Goal: Information Seeking & Learning: Learn about a topic

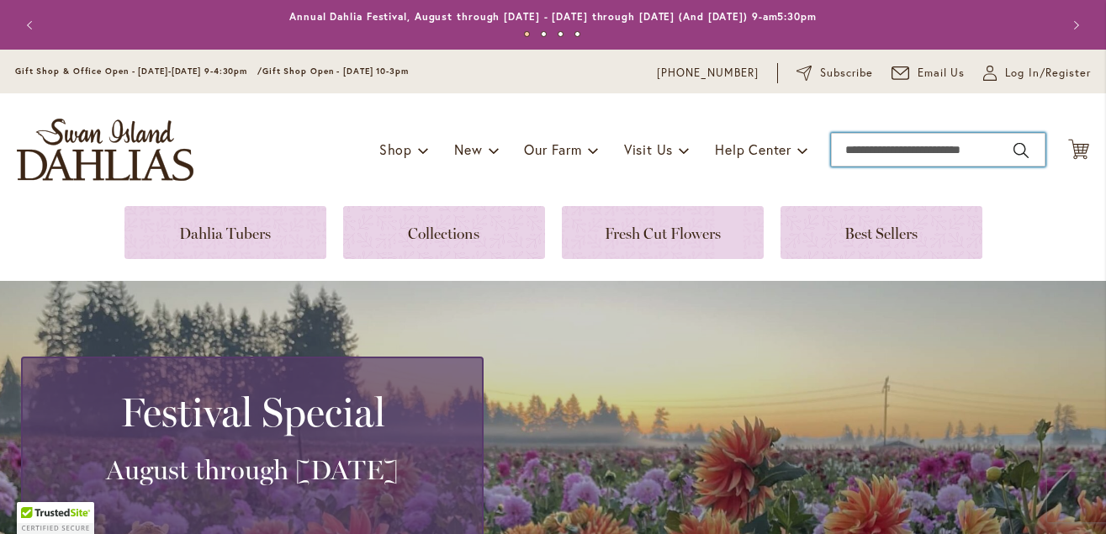
click at [844, 151] on input "Search" at bounding box center [938, 150] width 215 height 34
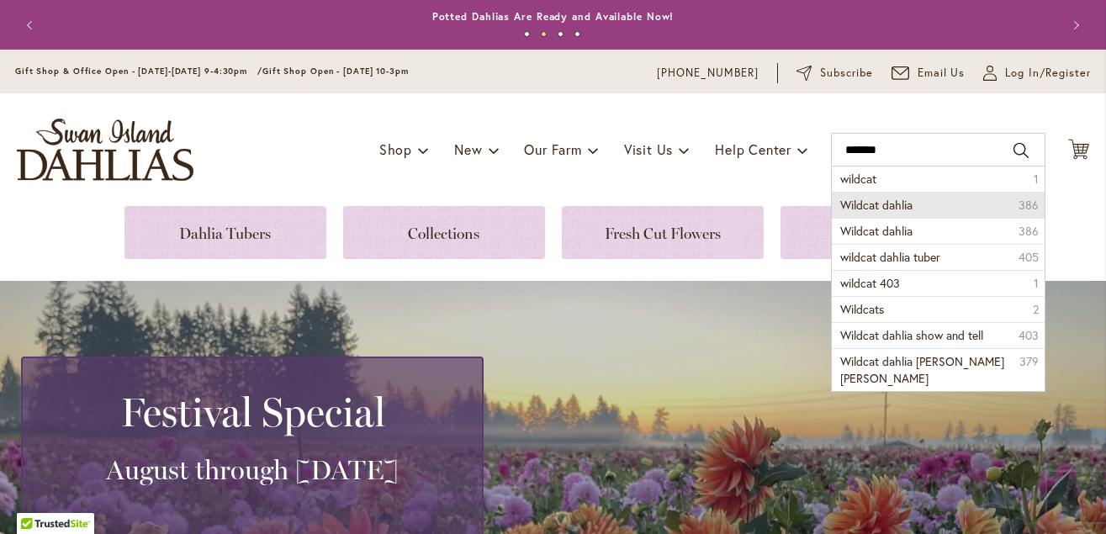
click at [878, 203] on span "Wildcat dahlia" at bounding box center [877, 205] width 72 height 16
type input "**********"
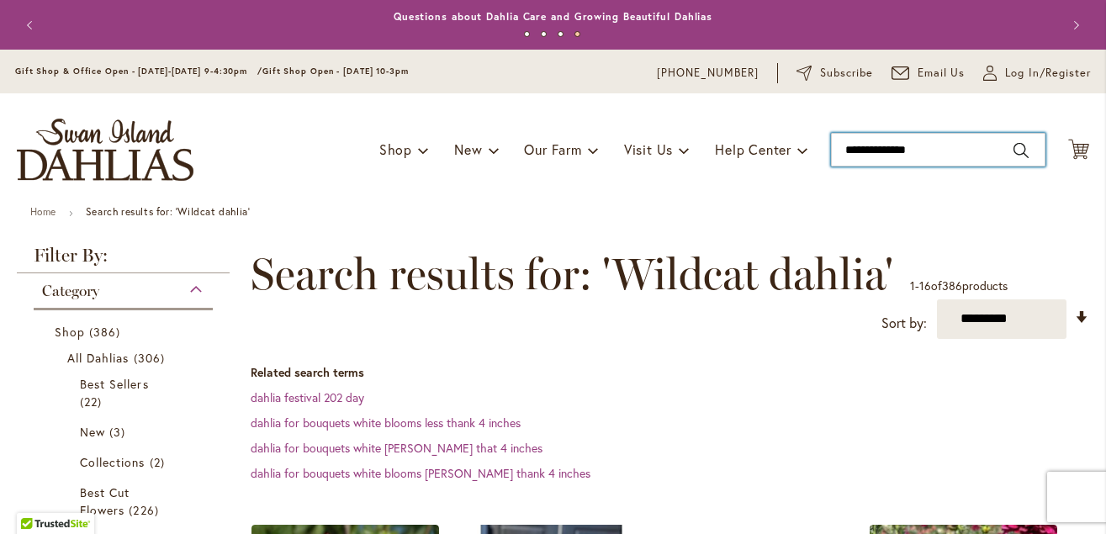
click at [931, 146] on input "**********" at bounding box center [938, 150] width 215 height 34
drag, startPoint x: 890, startPoint y: 145, endPoint x: 704, endPoint y: 125, distance: 187.0
click at [831, 133] on input "**********" at bounding box center [938, 150] width 215 height 34
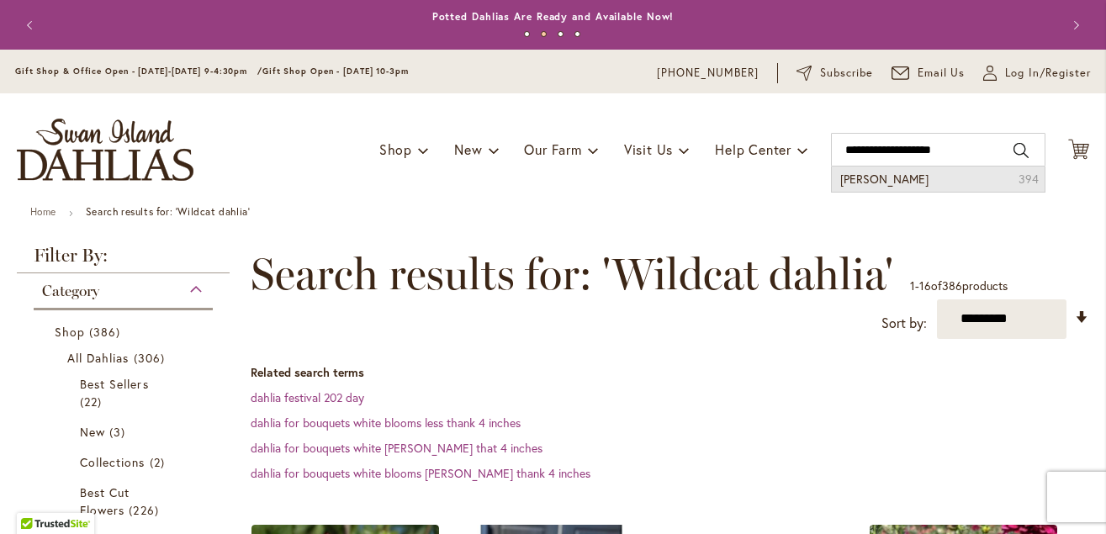
click at [856, 181] on span "jowey chantal dahlia" at bounding box center [885, 179] width 88 height 16
type input "**********"
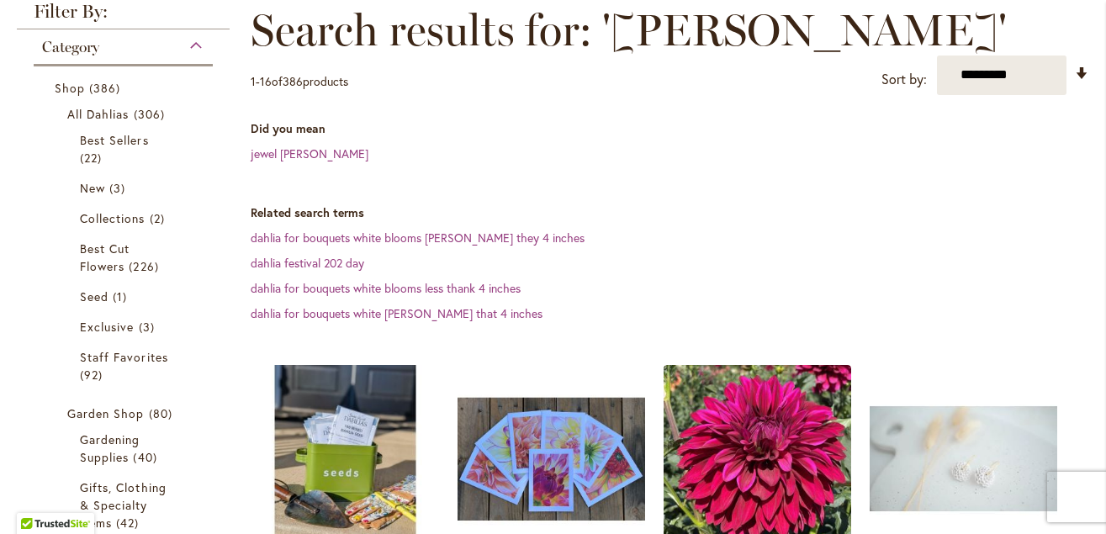
scroll to position [240, 0]
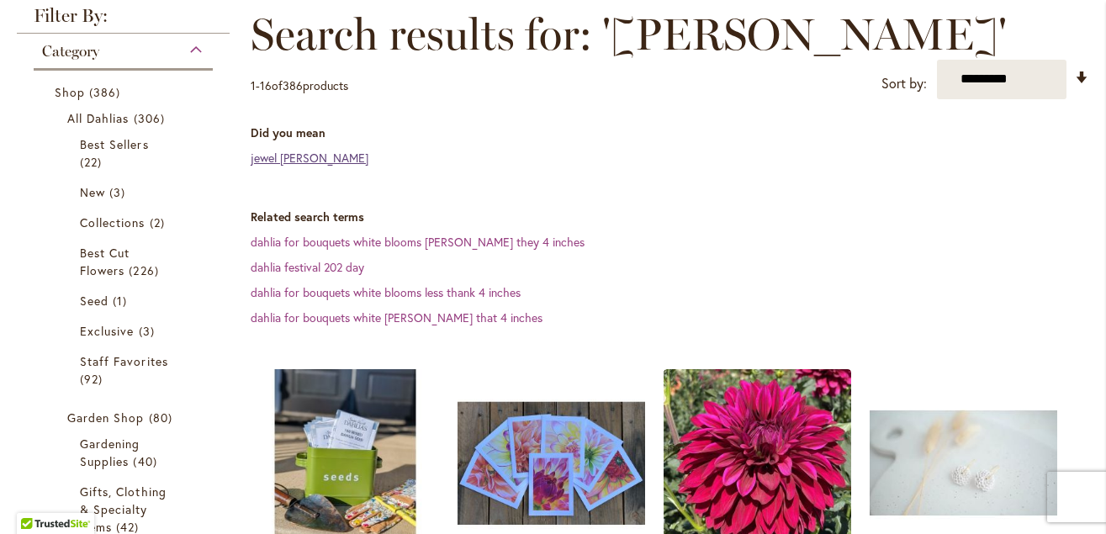
click at [300, 154] on link "jewel chantal dahlia" at bounding box center [310, 158] width 118 height 16
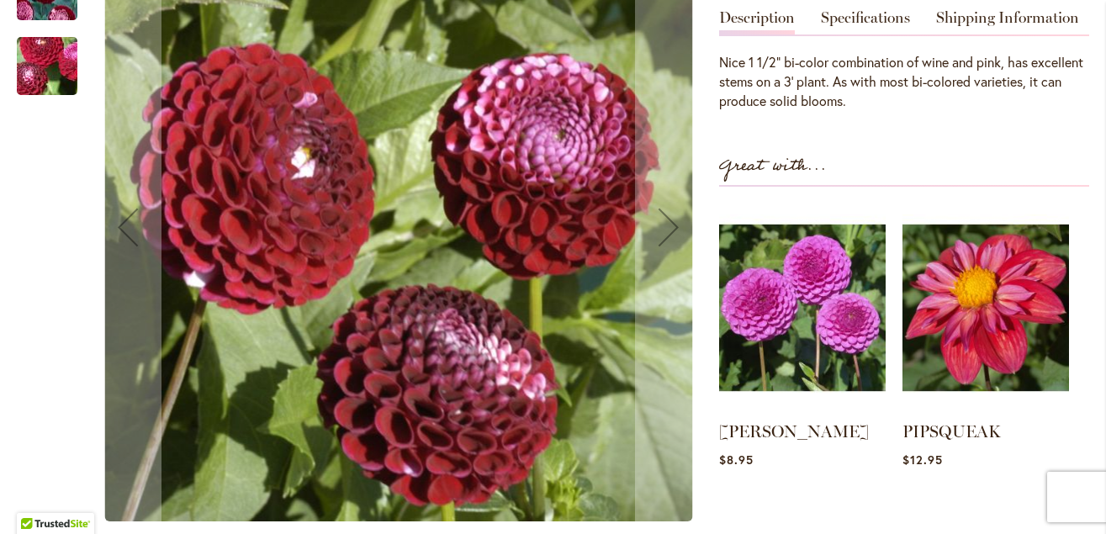
scroll to position [610, 0]
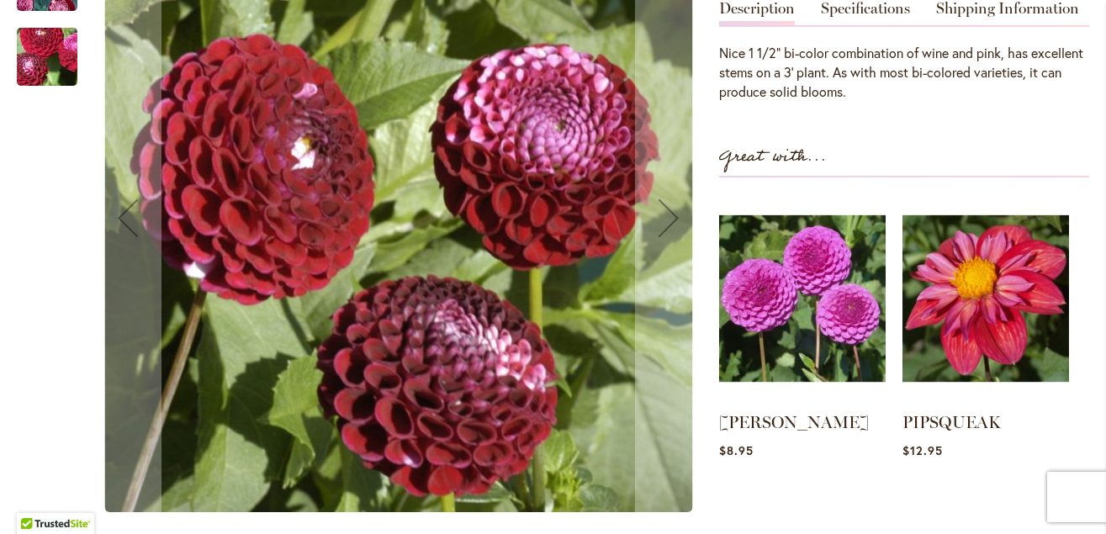
click at [510, 187] on img "CHICK A DEE" at bounding box center [398, 217] width 588 height 589
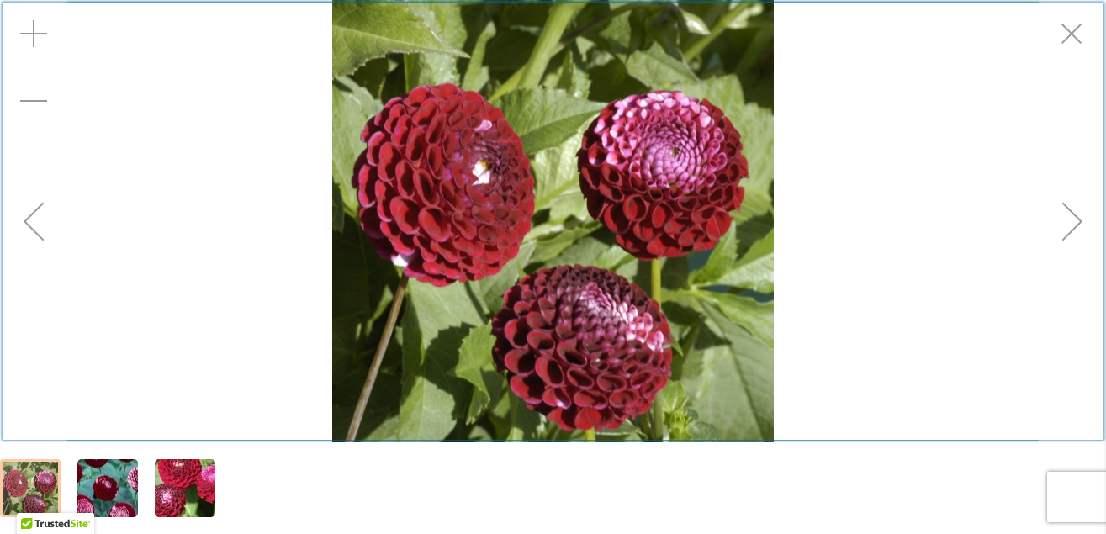
click at [1069, 34] on div "Exit fullscreen" at bounding box center [1072, 33] width 67 height 67
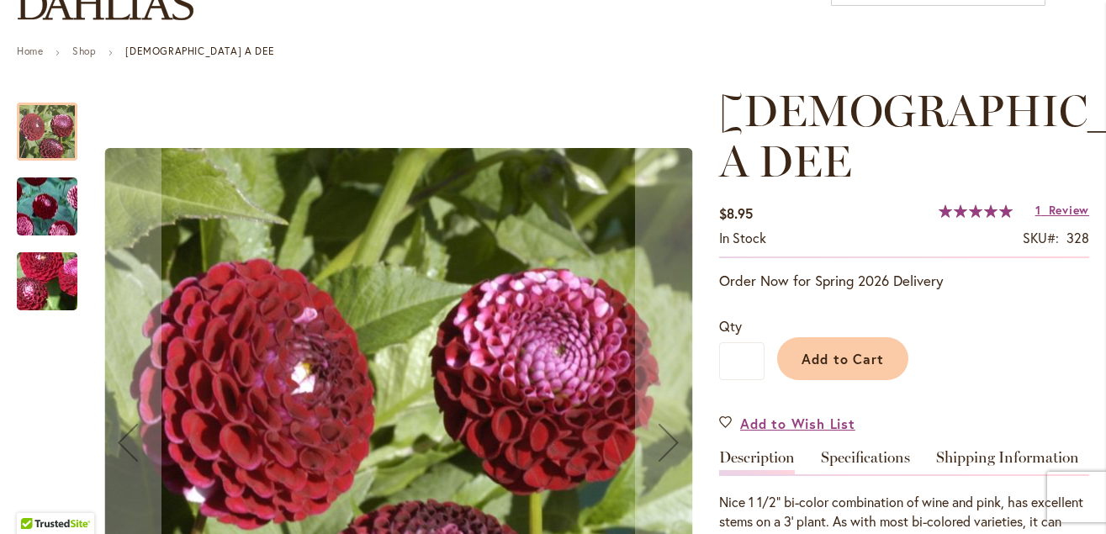
scroll to position [166, 0]
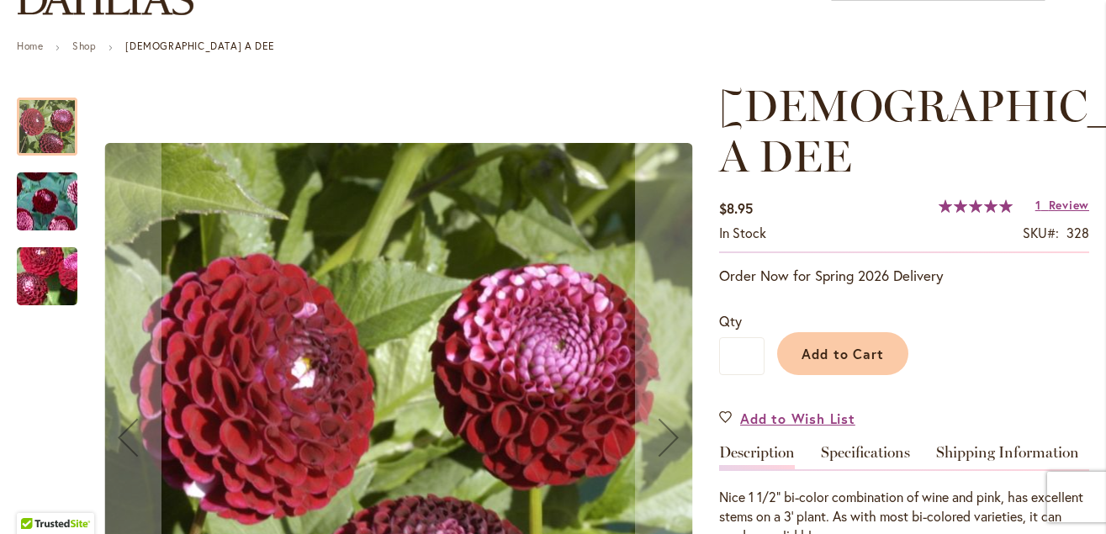
click at [49, 129] on div at bounding box center [47, 127] width 61 height 58
click at [50, 128] on div at bounding box center [47, 127] width 61 height 58
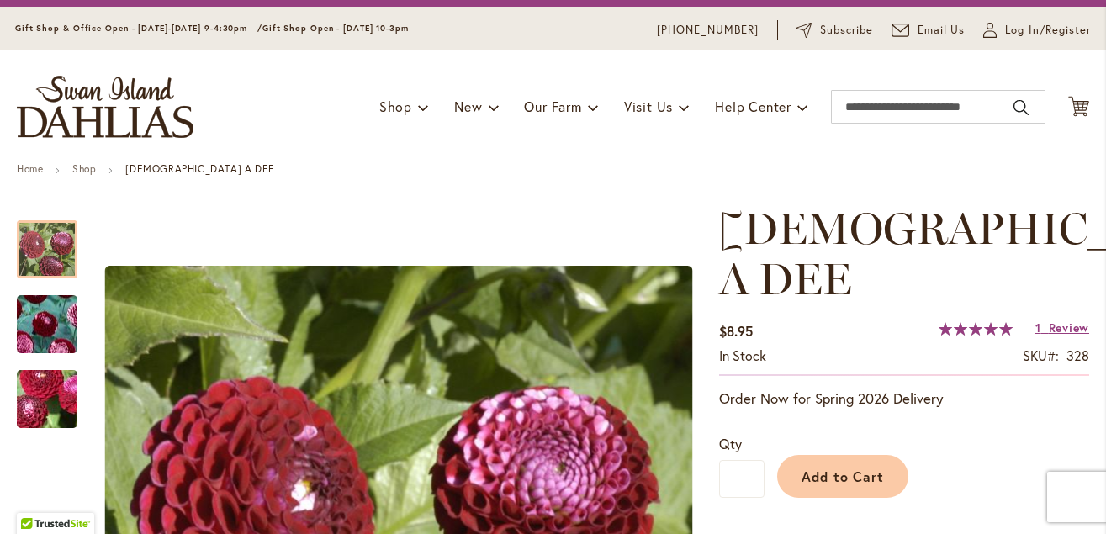
scroll to position [0, 0]
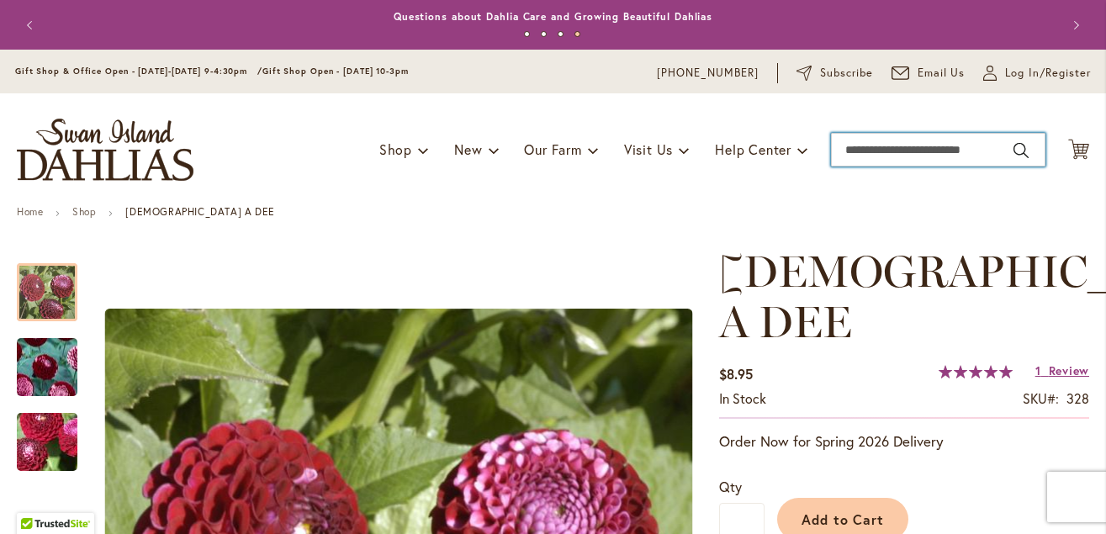
click at [846, 149] on input "Search" at bounding box center [938, 150] width 215 height 34
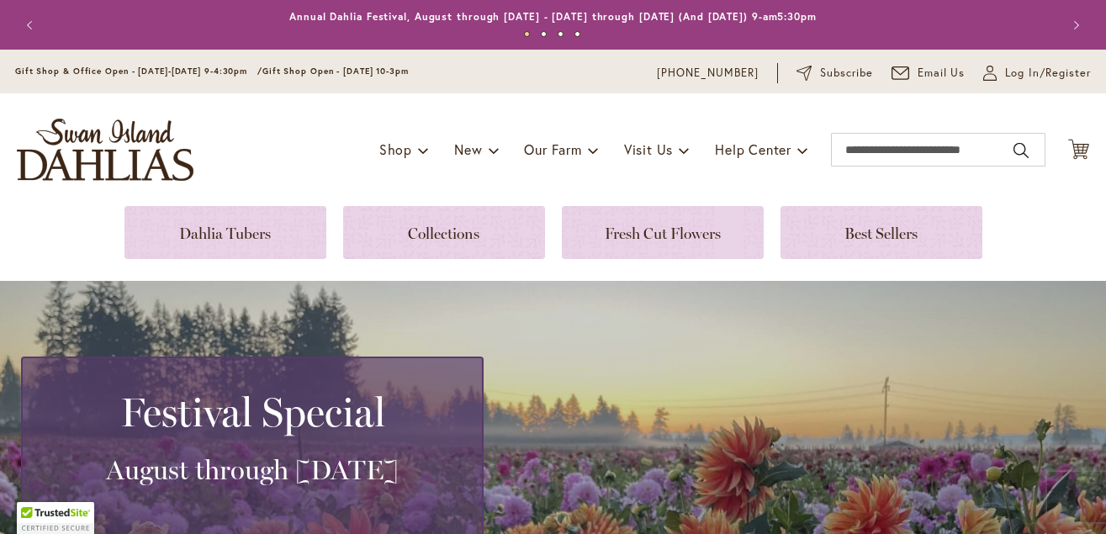
click at [840, 121] on div "Toggle Nav Shop Dahlia Tubers Collections Fresh Cut Dahlias Gardening Supplies …" at bounding box center [553, 149] width 1106 height 113
click at [847, 143] on input "Search" at bounding box center [938, 150] width 215 height 34
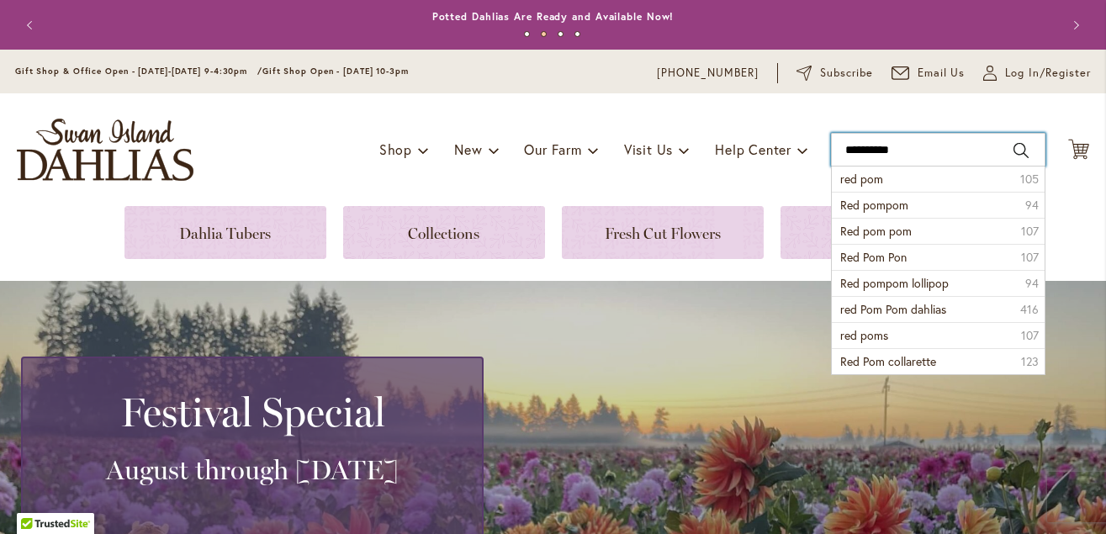
type input "**********"
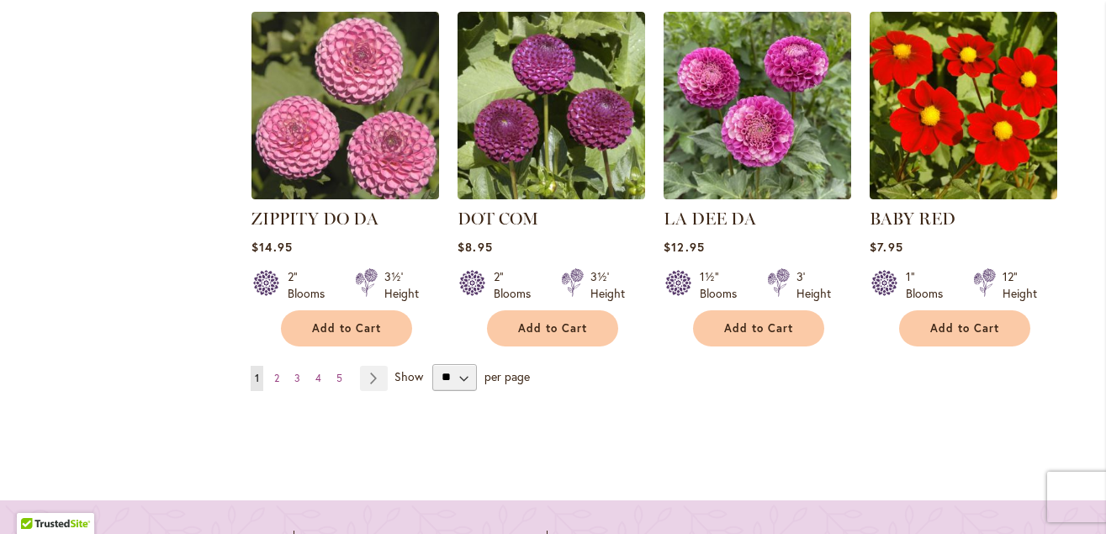
scroll to position [1717, 0]
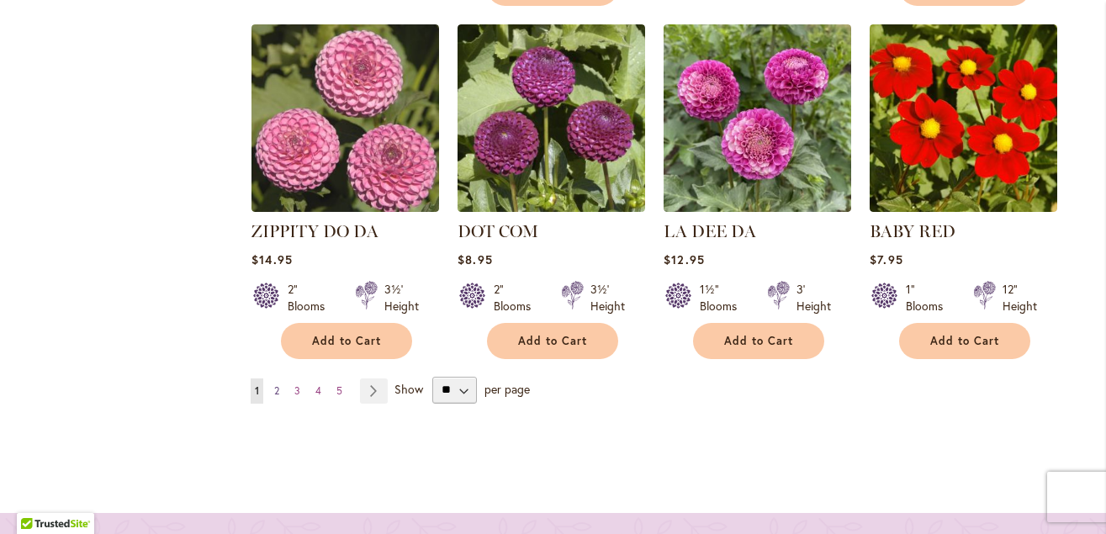
click at [273, 379] on link "Page 2" at bounding box center [276, 391] width 13 height 25
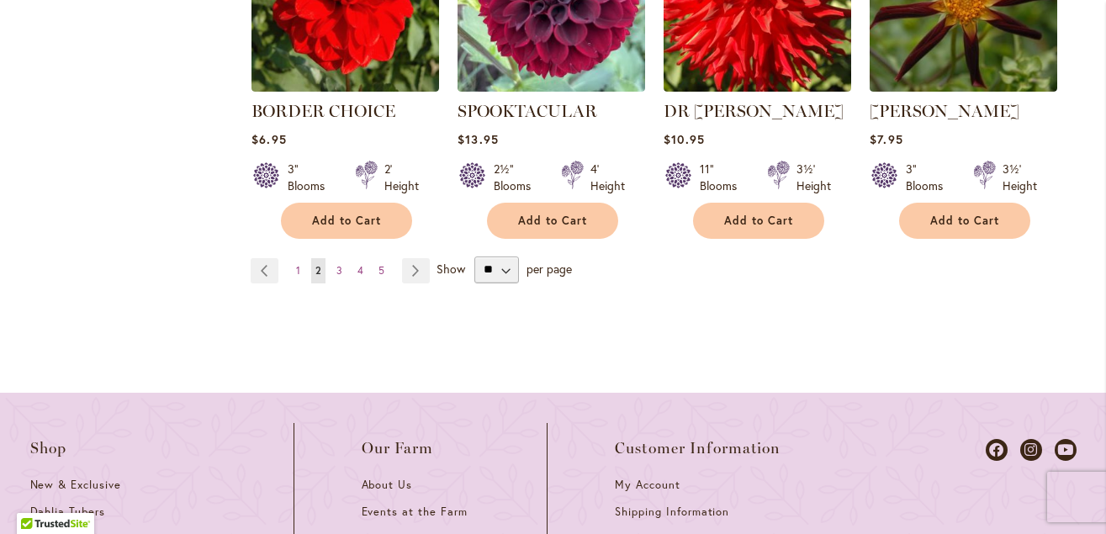
scroll to position [1821, 0]
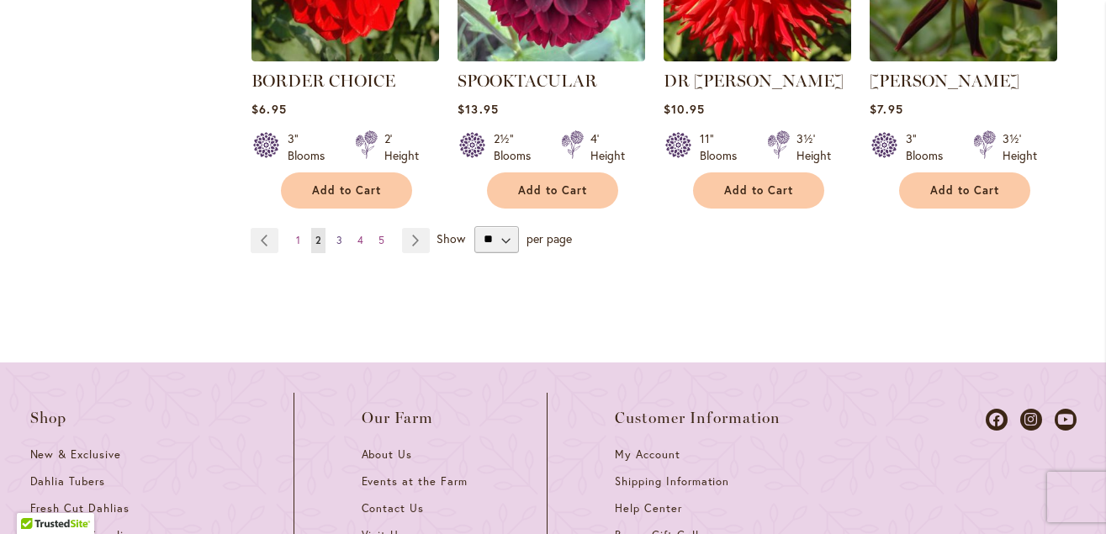
click at [338, 236] on span "3" at bounding box center [340, 240] width 6 height 13
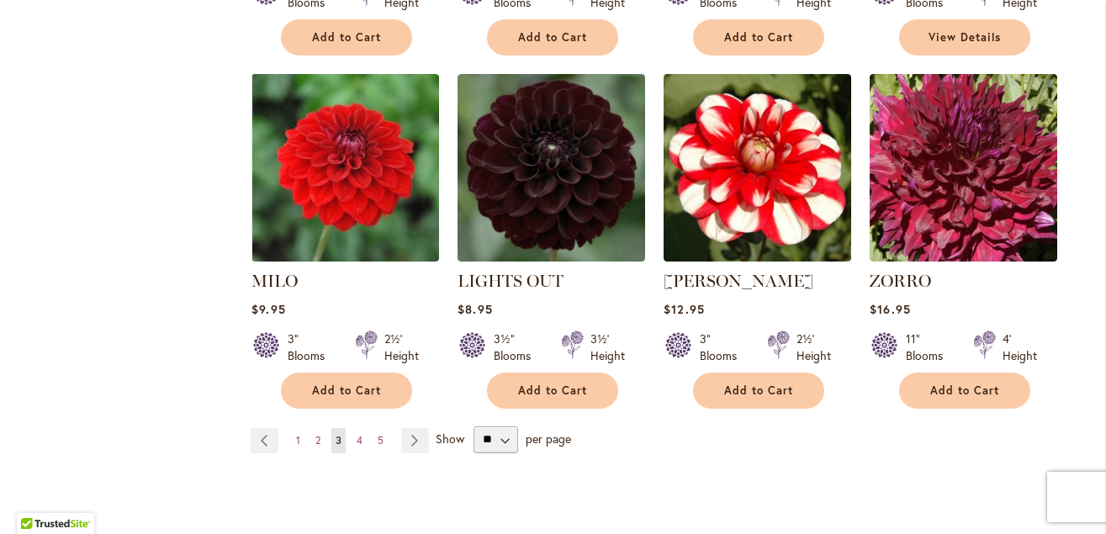
scroll to position [1685, 0]
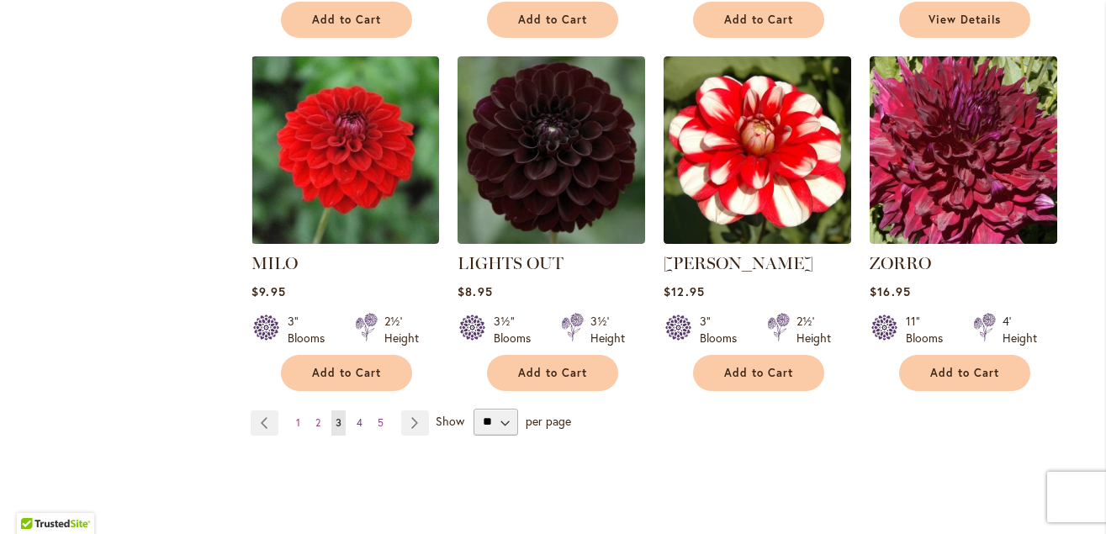
click at [357, 411] on link "Page 4" at bounding box center [360, 423] width 14 height 25
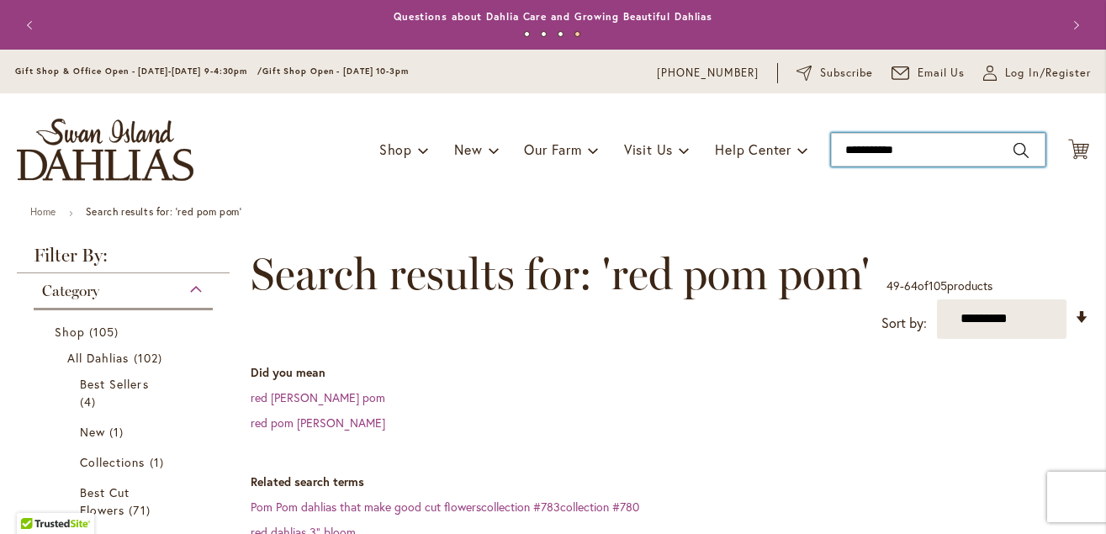
click at [866, 148] on input "**********" at bounding box center [938, 150] width 215 height 34
type input "**********"
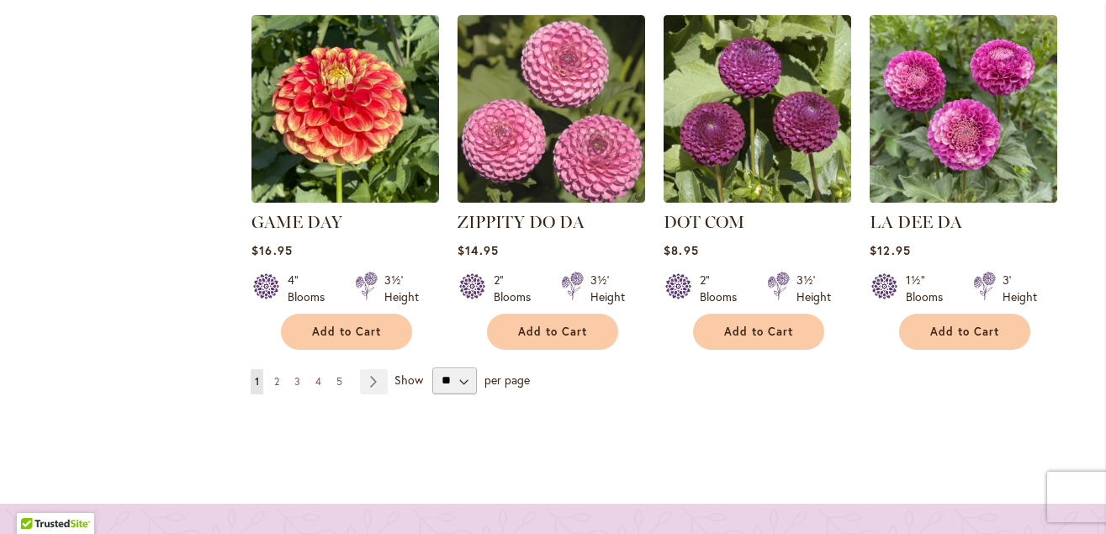
scroll to position [1733, 0]
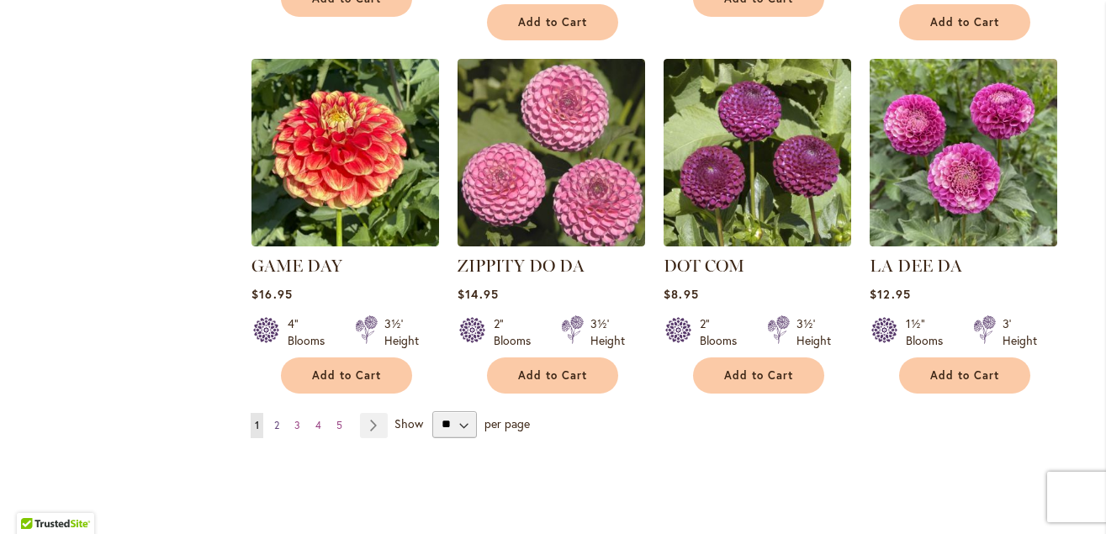
click at [278, 419] on span "2" at bounding box center [276, 425] width 5 height 13
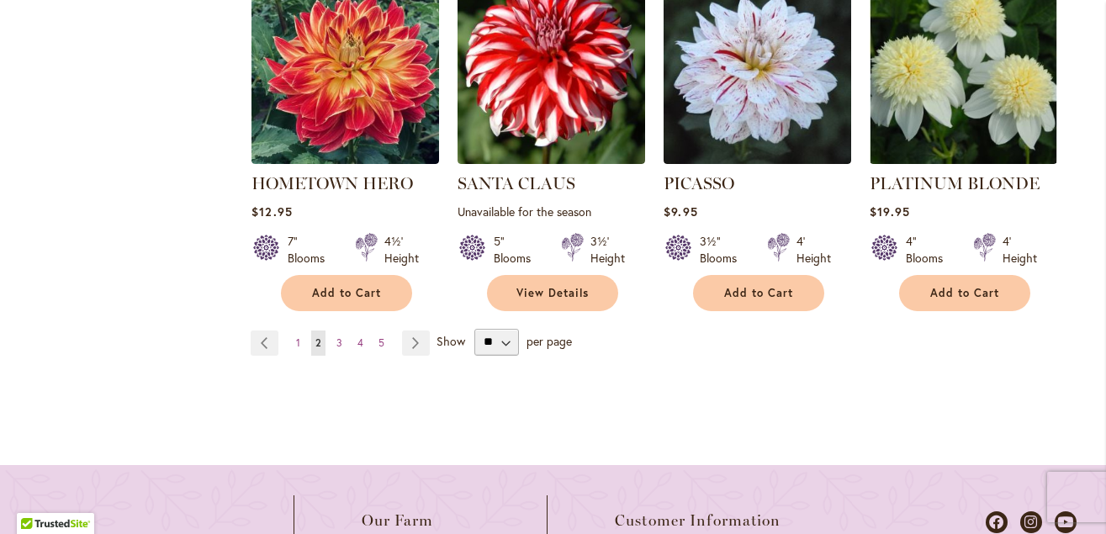
scroll to position [1786, 0]
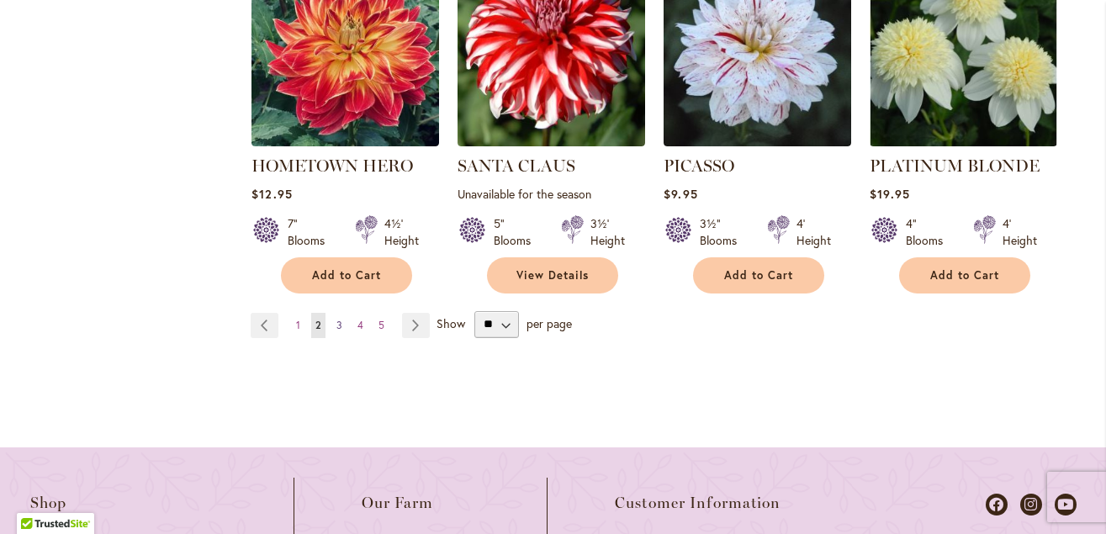
click at [337, 322] on span "3" at bounding box center [340, 325] width 6 height 13
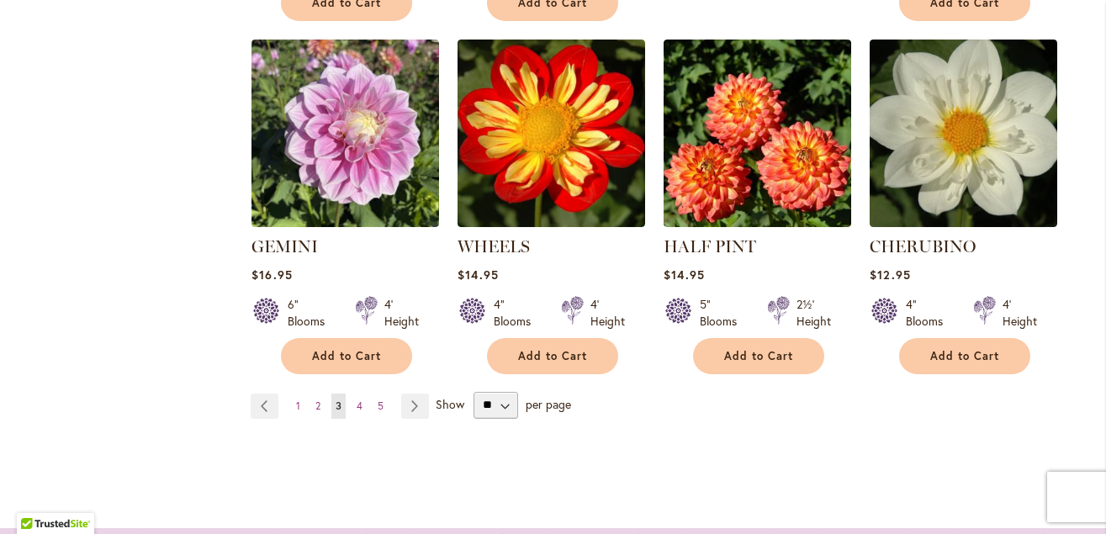
scroll to position [1733, 0]
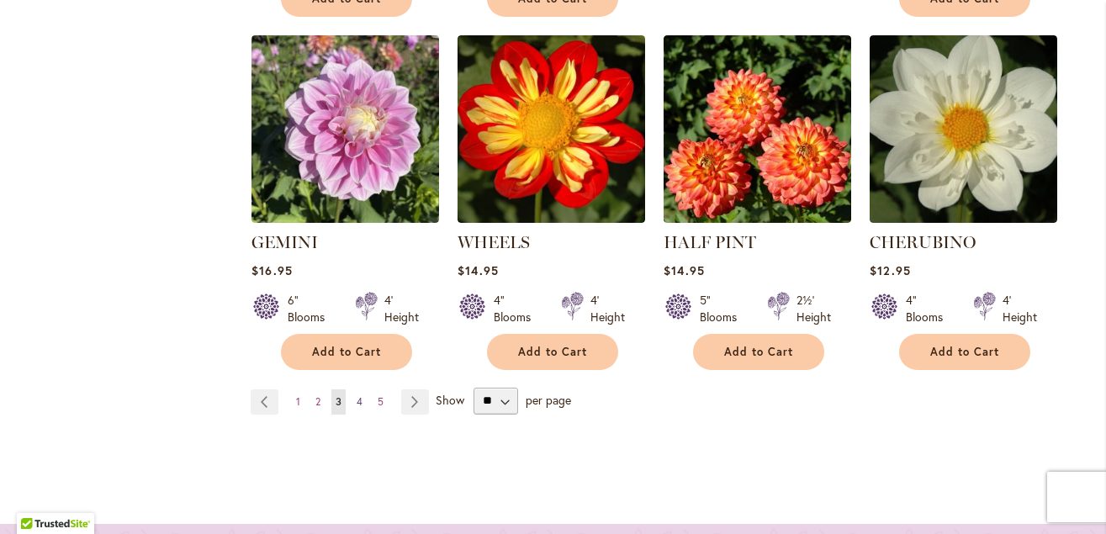
click at [359, 395] on span "4" at bounding box center [360, 401] width 6 height 13
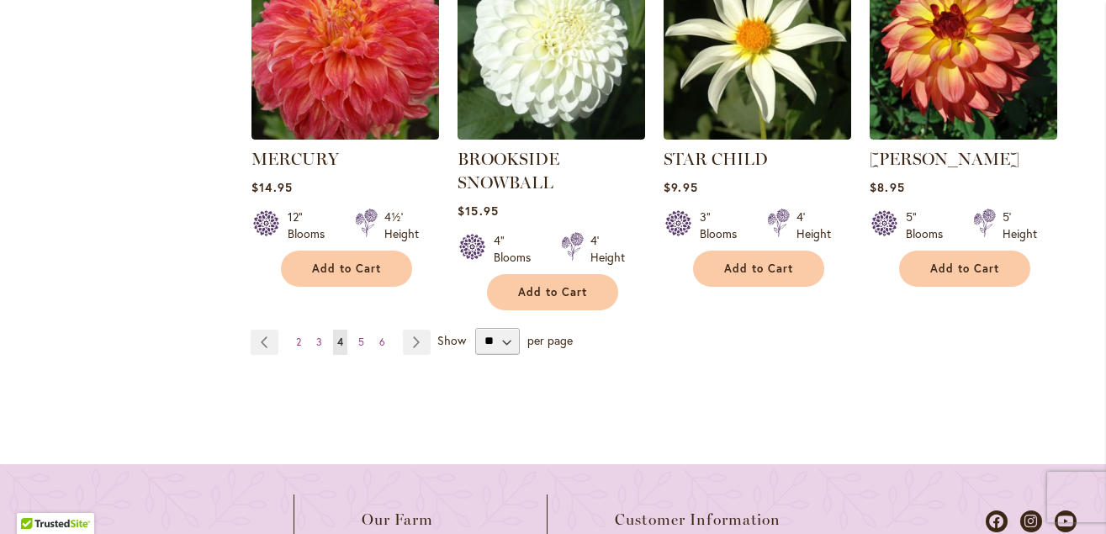
scroll to position [1811, 0]
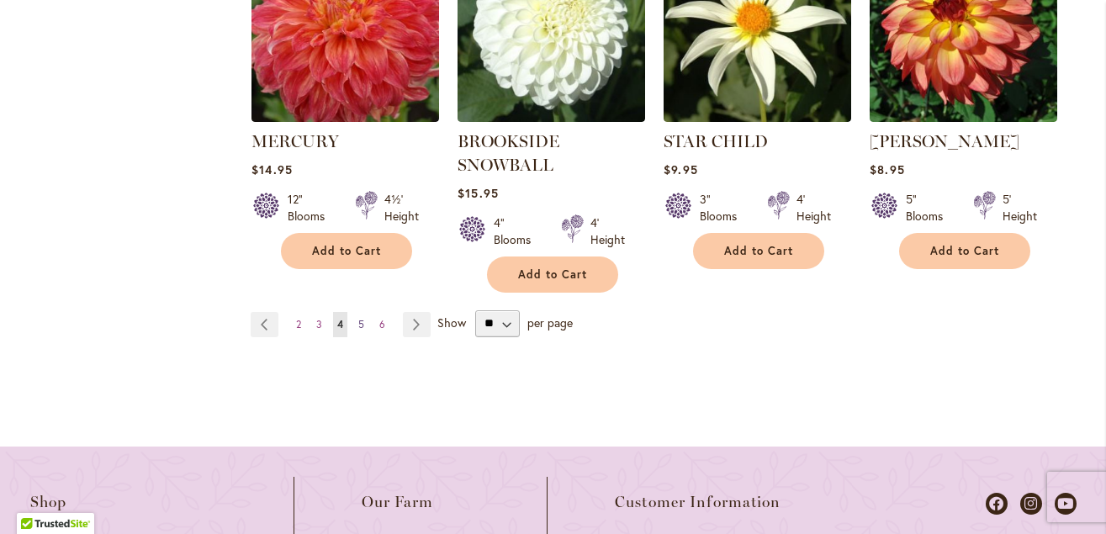
click span "5"
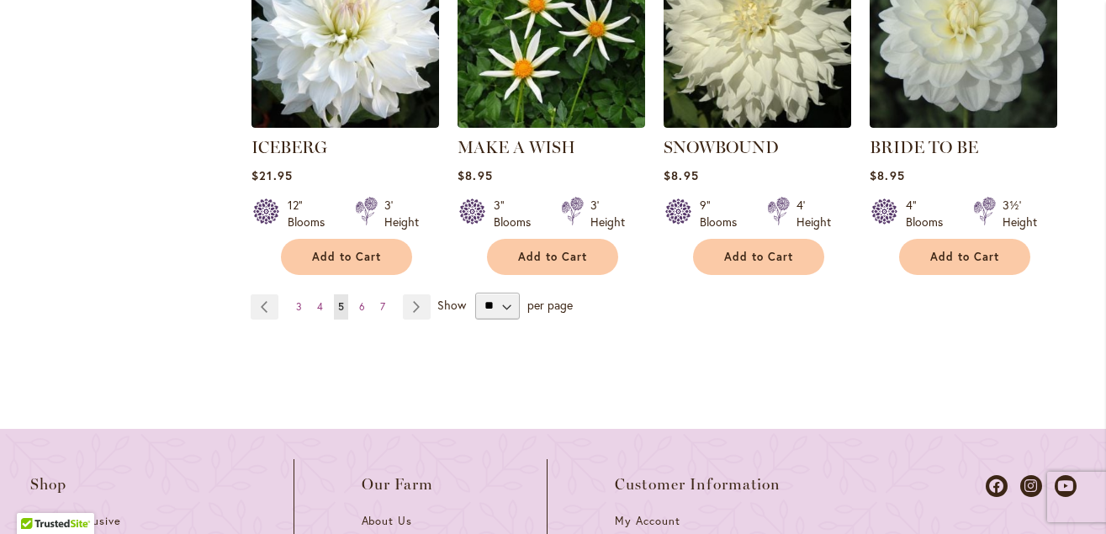
scroll to position [1896, 0]
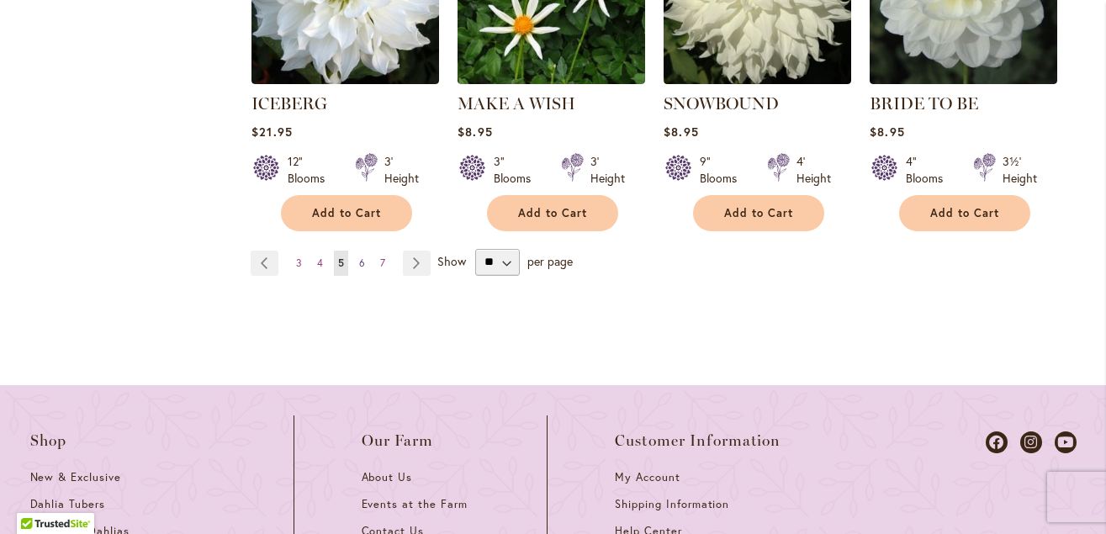
click at [362, 257] on span "6" at bounding box center [362, 263] width 6 height 13
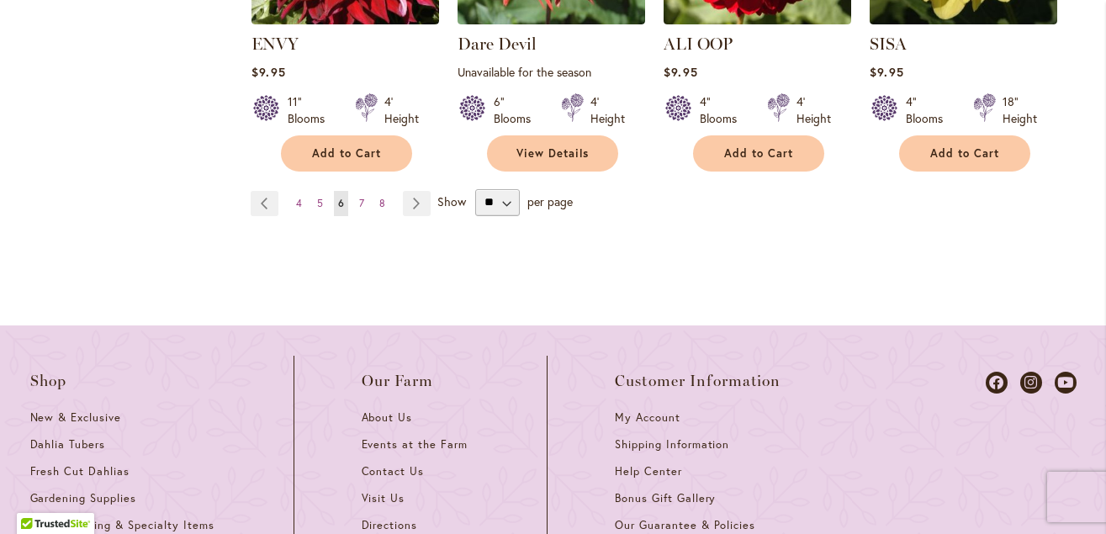
scroll to position [1913, 0]
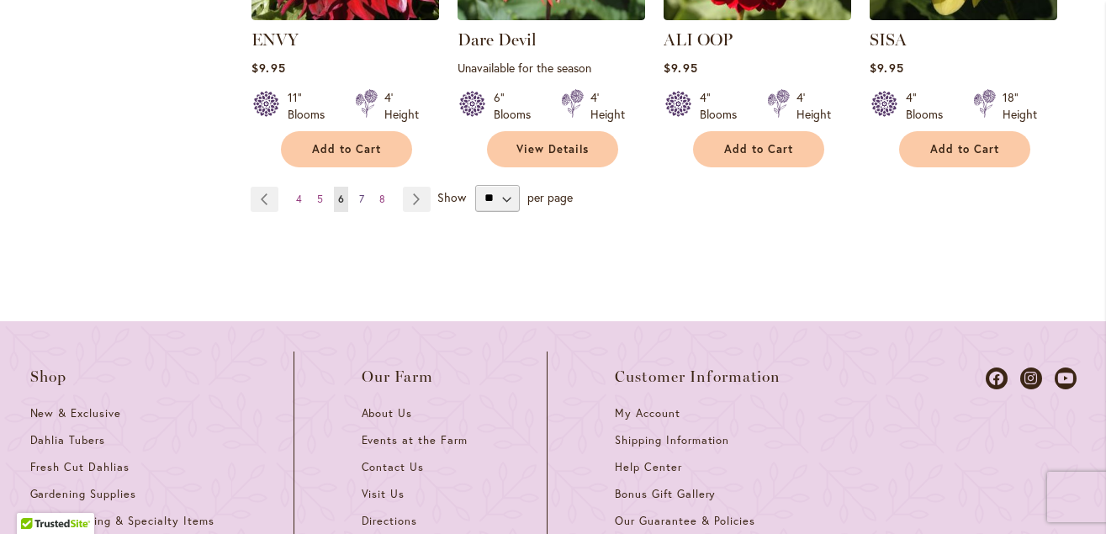
click at [363, 194] on span "7" at bounding box center [361, 199] width 5 height 13
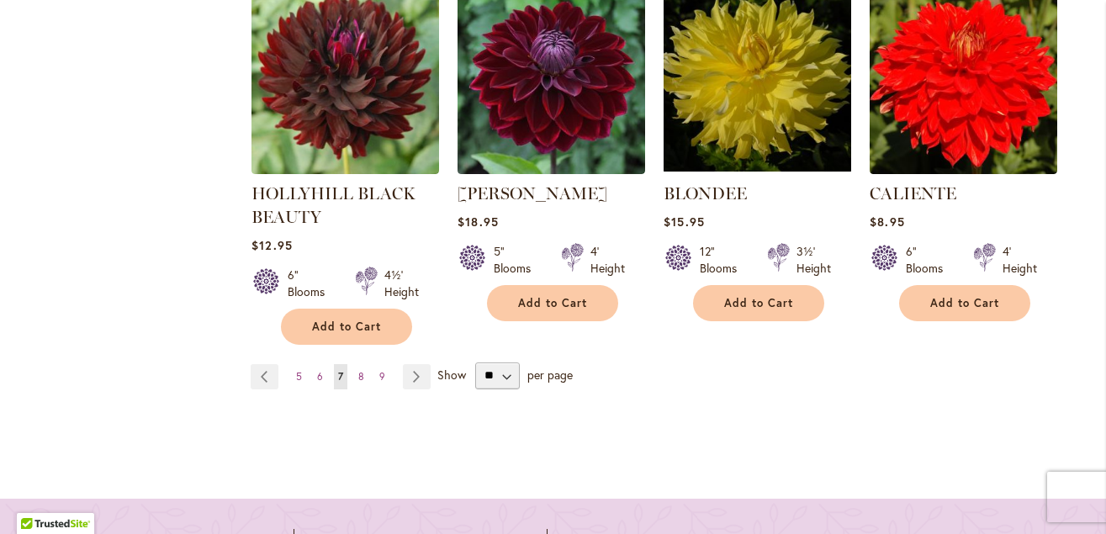
scroll to position [1823, 0]
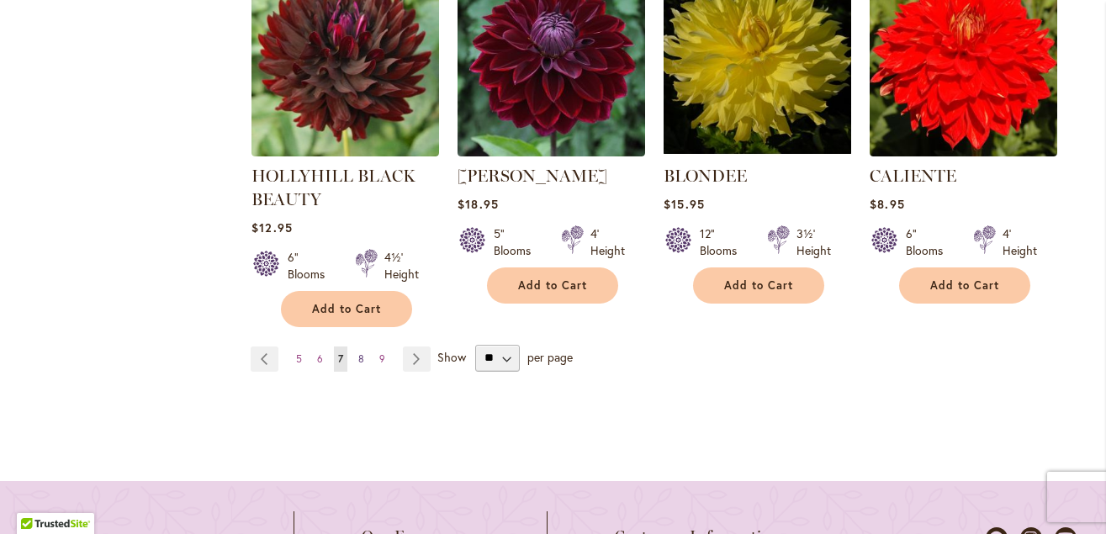
click at [358, 347] on link "Page 8" at bounding box center [361, 359] width 14 height 25
